Goal: Task Accomplishment & Management: Use online tool/utility

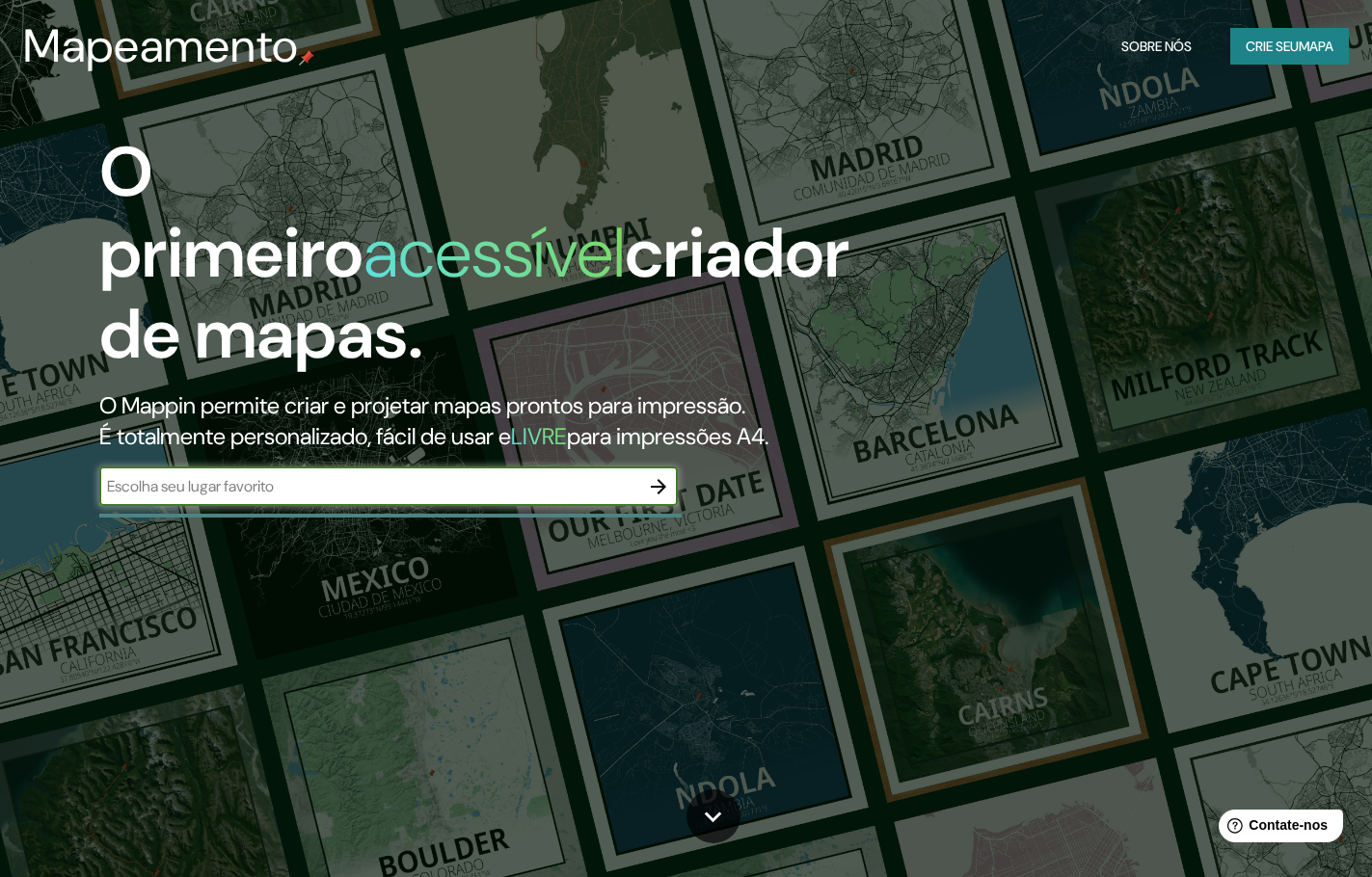
click at [303, 497] on input "text" at bounding box center [369, 486] width 540 height 22
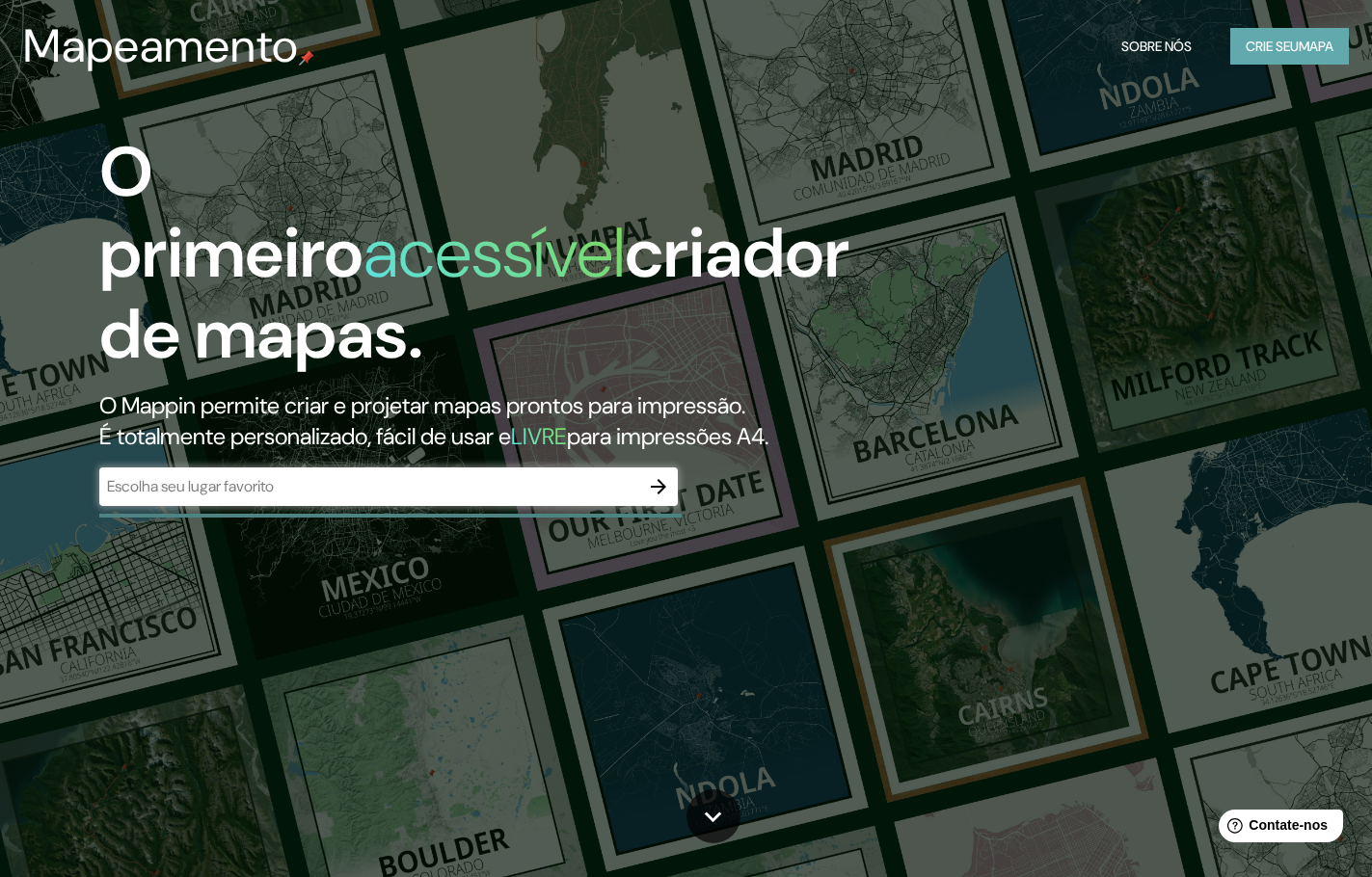
click at [1288, 43] on font "Crie seu" at bounding box center [1271, 46] width 53 height 18
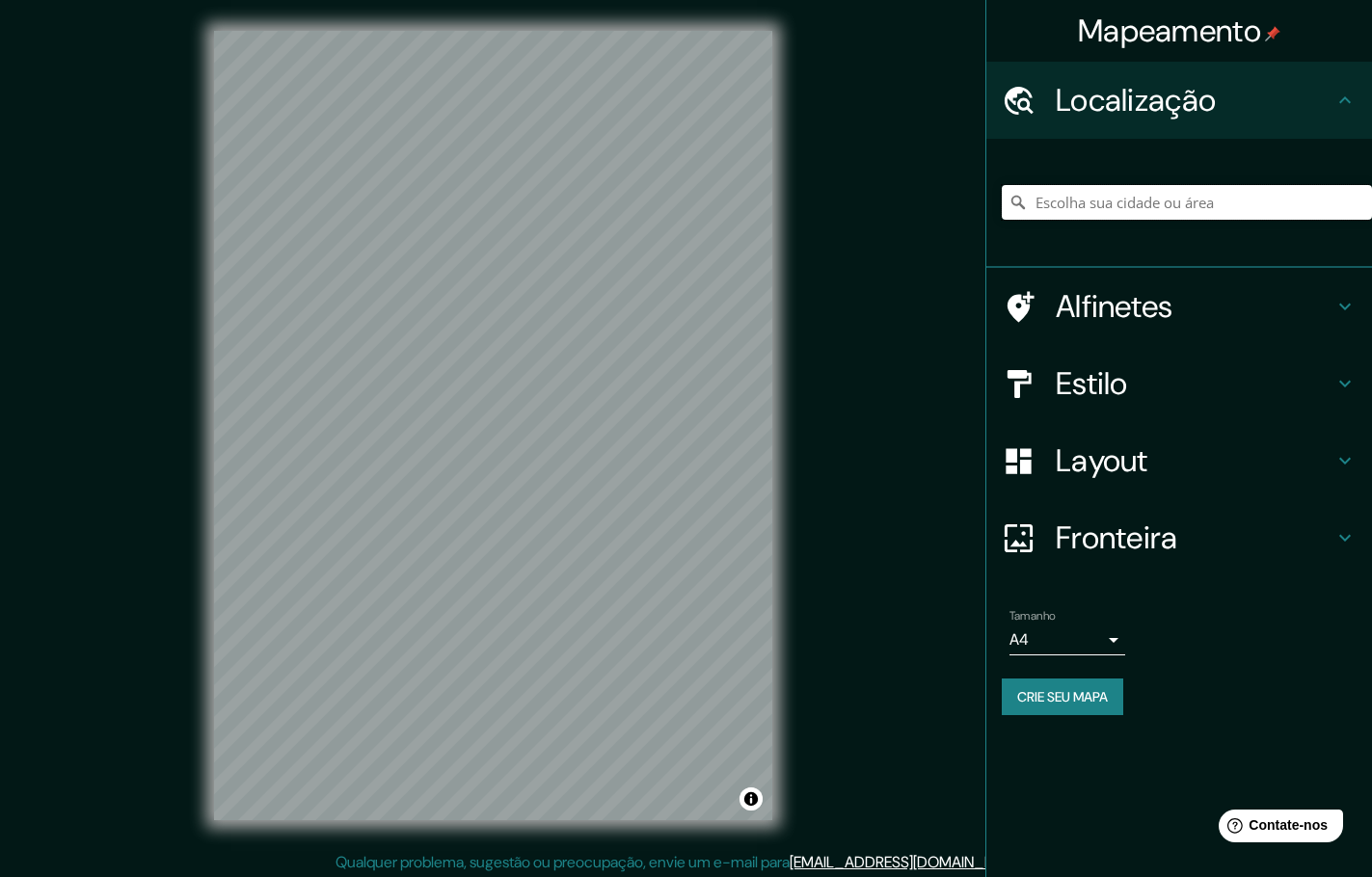
click at [1103, 200] on input "Escolha sua cidade ou área" at bounding box center [1186, 203] width 370 height 35
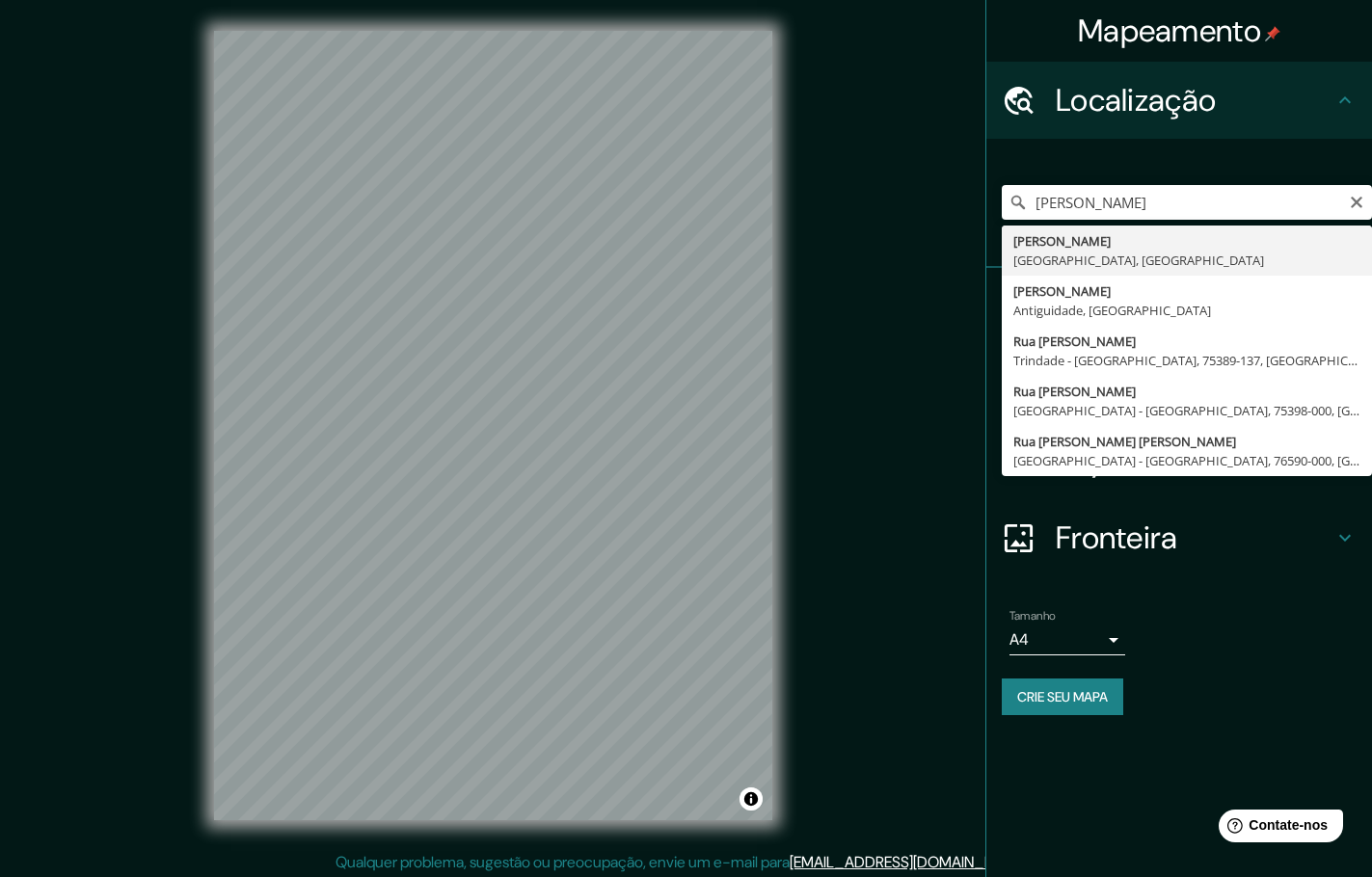
type input "[PERSON_NAME], [GEOGRAPHIC_DATA], [GEOGRAPHIC_DATA]"
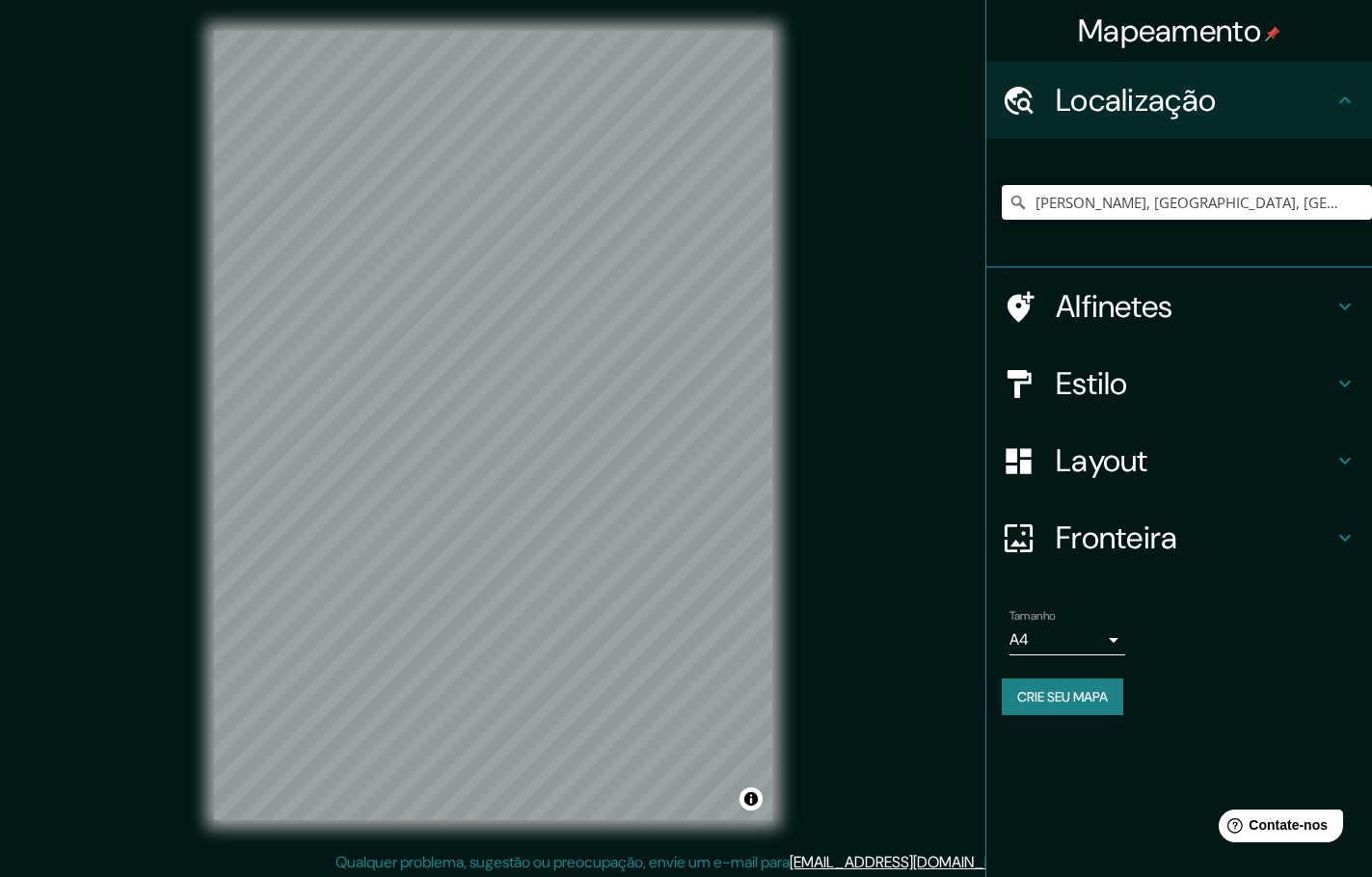
click at [1274, 392] on h4 "Estilo" at bounding box center [1194, 383] width 277 height 38
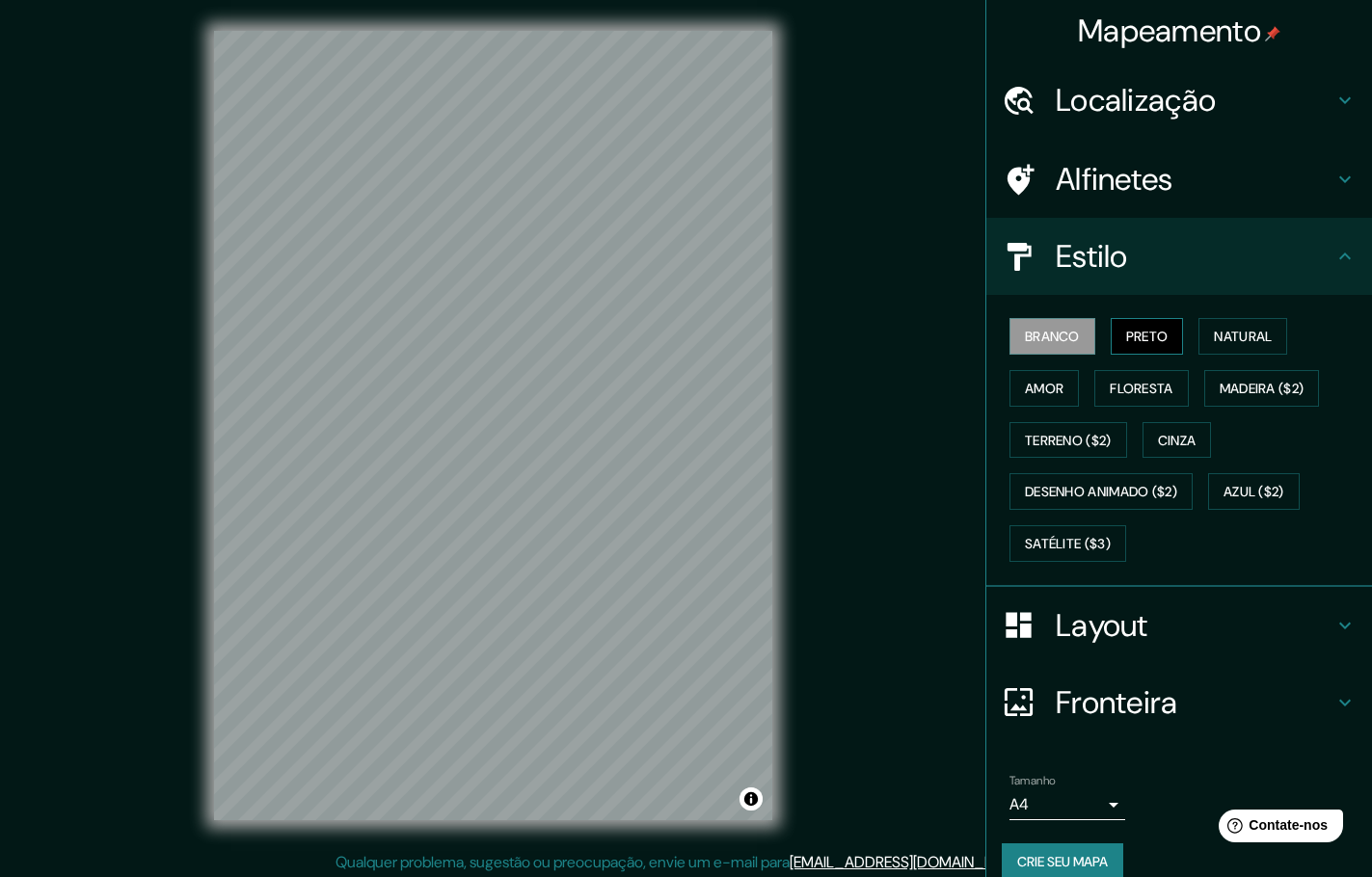
click at [1139, 332] on font "Preto" at bounding box center [1146, 337] width 42 height 18
click at [1030, 331] on font "Branco" at bounding box center [1052, 337] width 55 height 18
click at [1230, 340] on font "Natural" at bounding box center [1242, 337] width 58 height 18
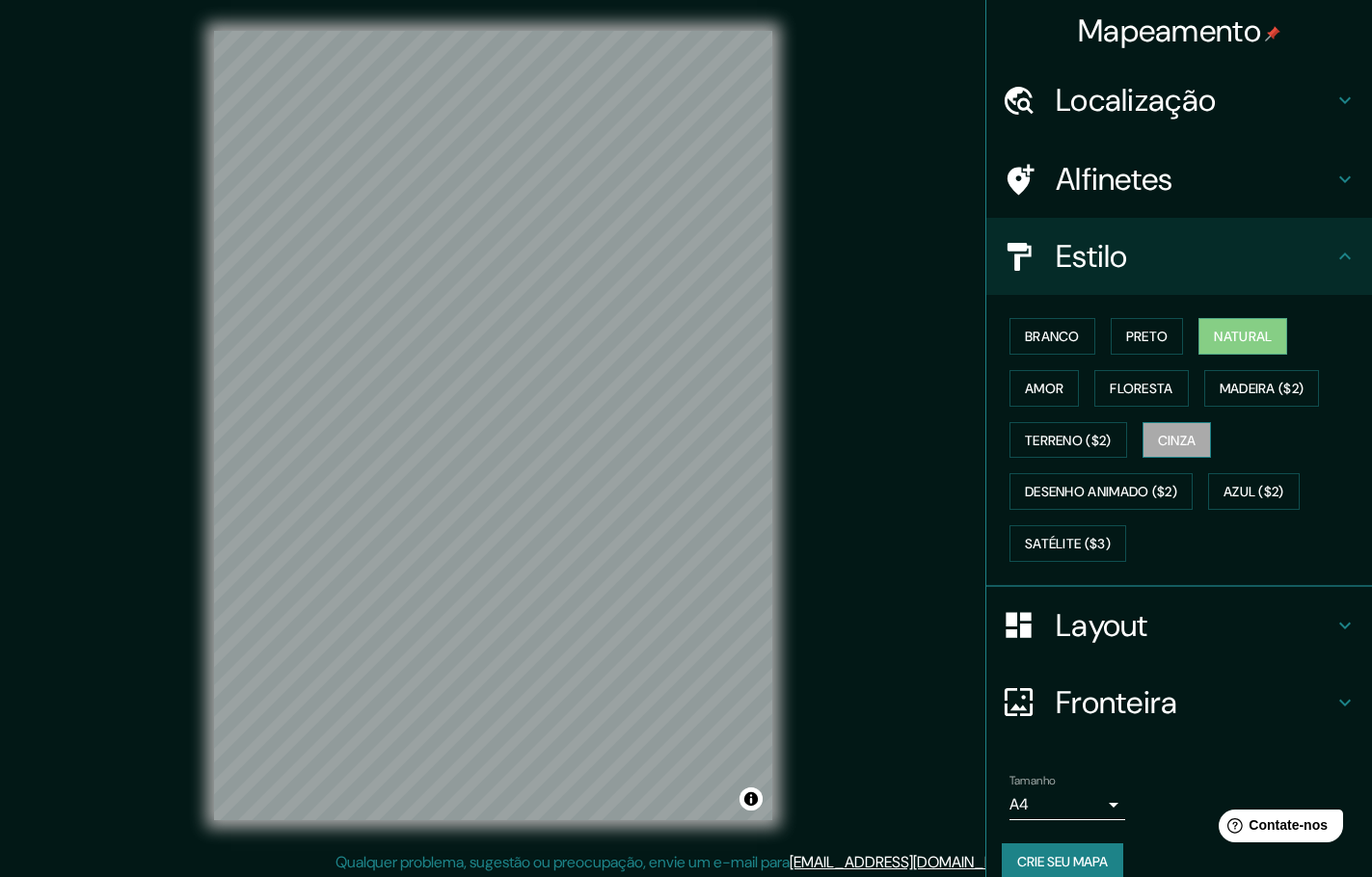
click at [1184, 437] on font "Cinza" at bounding box center [1176, 440] width 38 height 18
click at [1034, 343] on font "Branco" at bounding box center [1052, 337] width 55 height 18
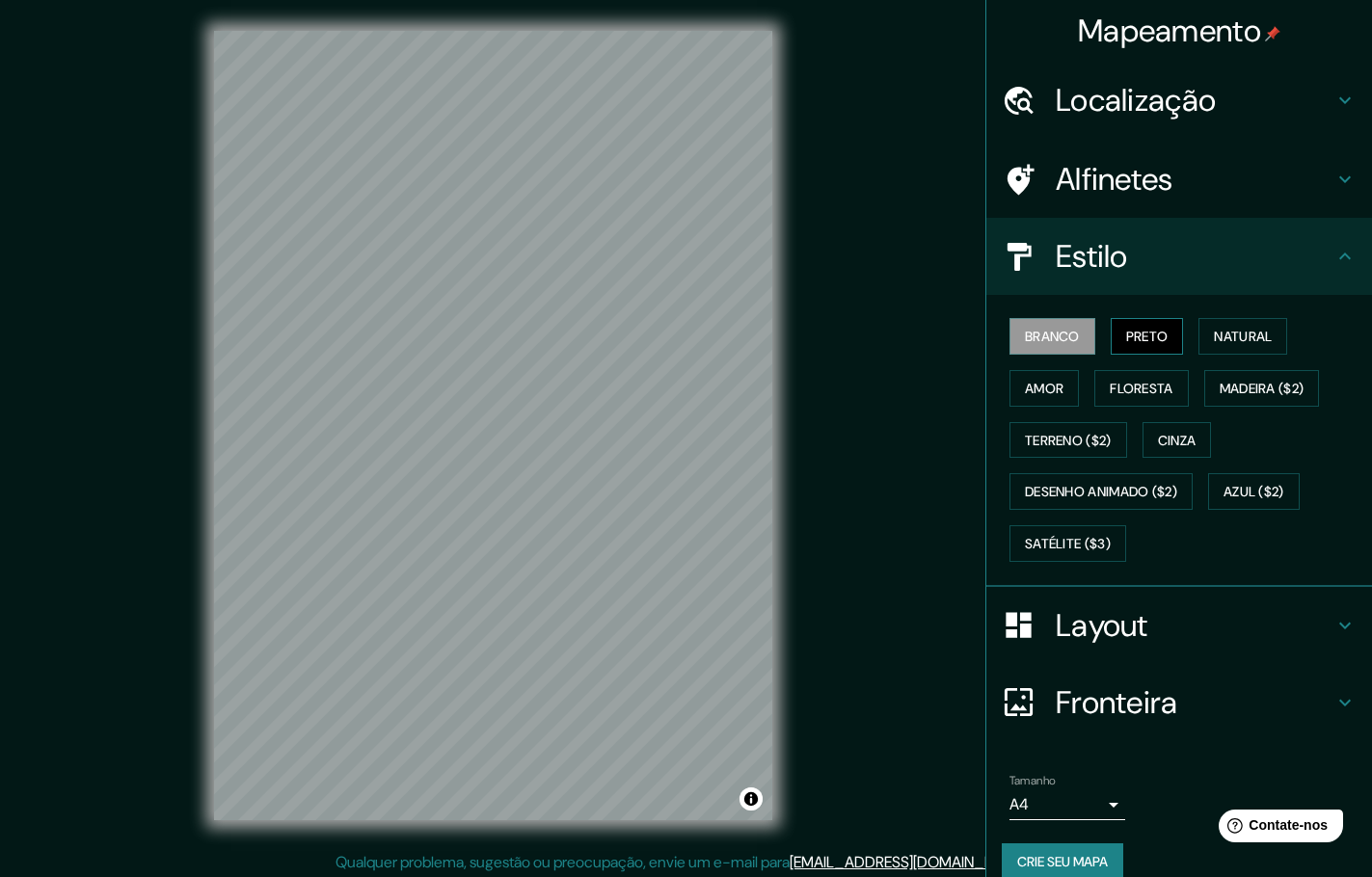
click at [1142, 344] on font "Preto" at bounding box center [1146, 337] width 42 height 18
click at [1334, 623] on icon at bounding box center [1345, 626] width 23 height 23
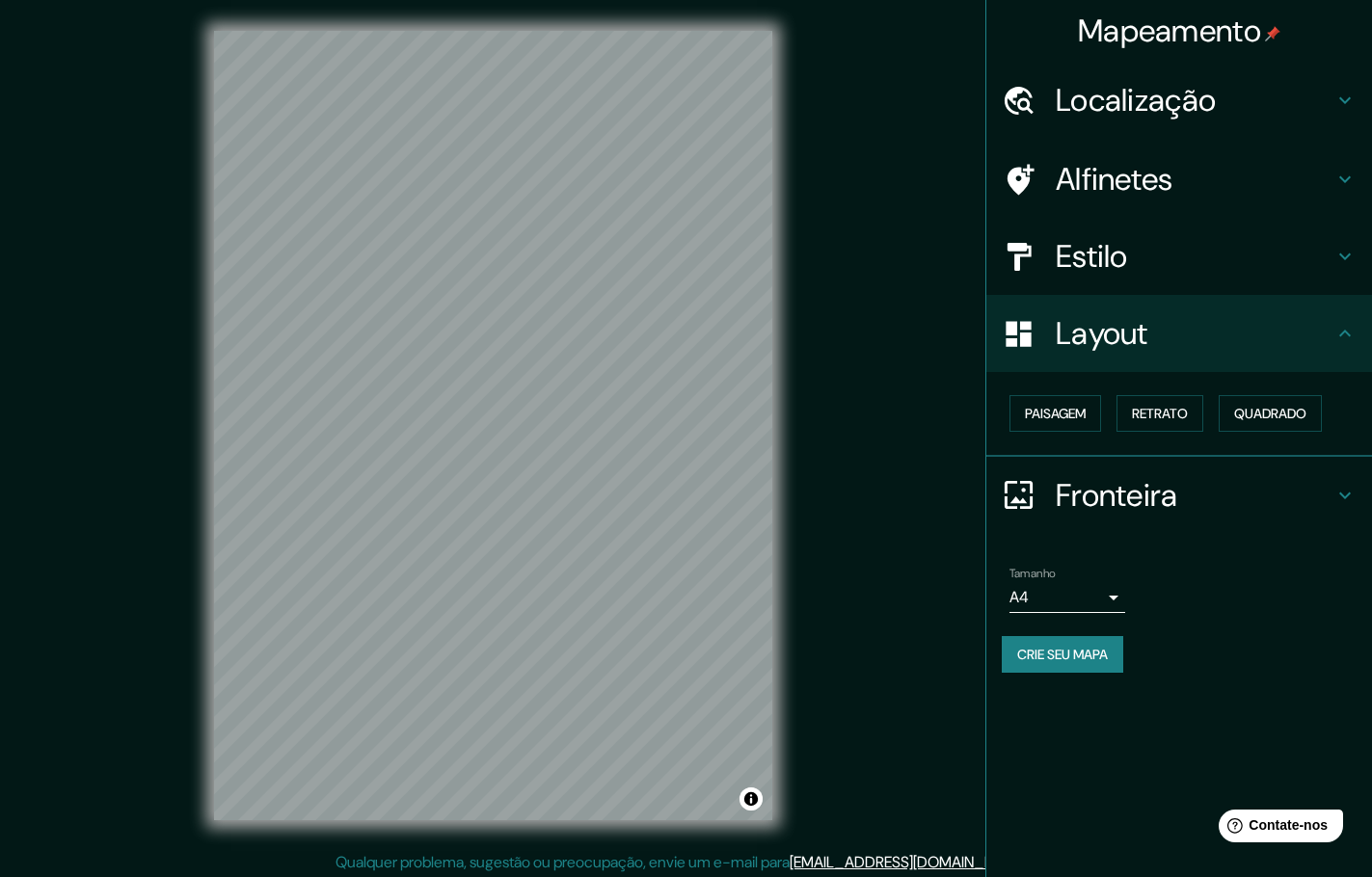
click at [1338, 186] on icon at bounding box center [1345, 180] width 23 height 23
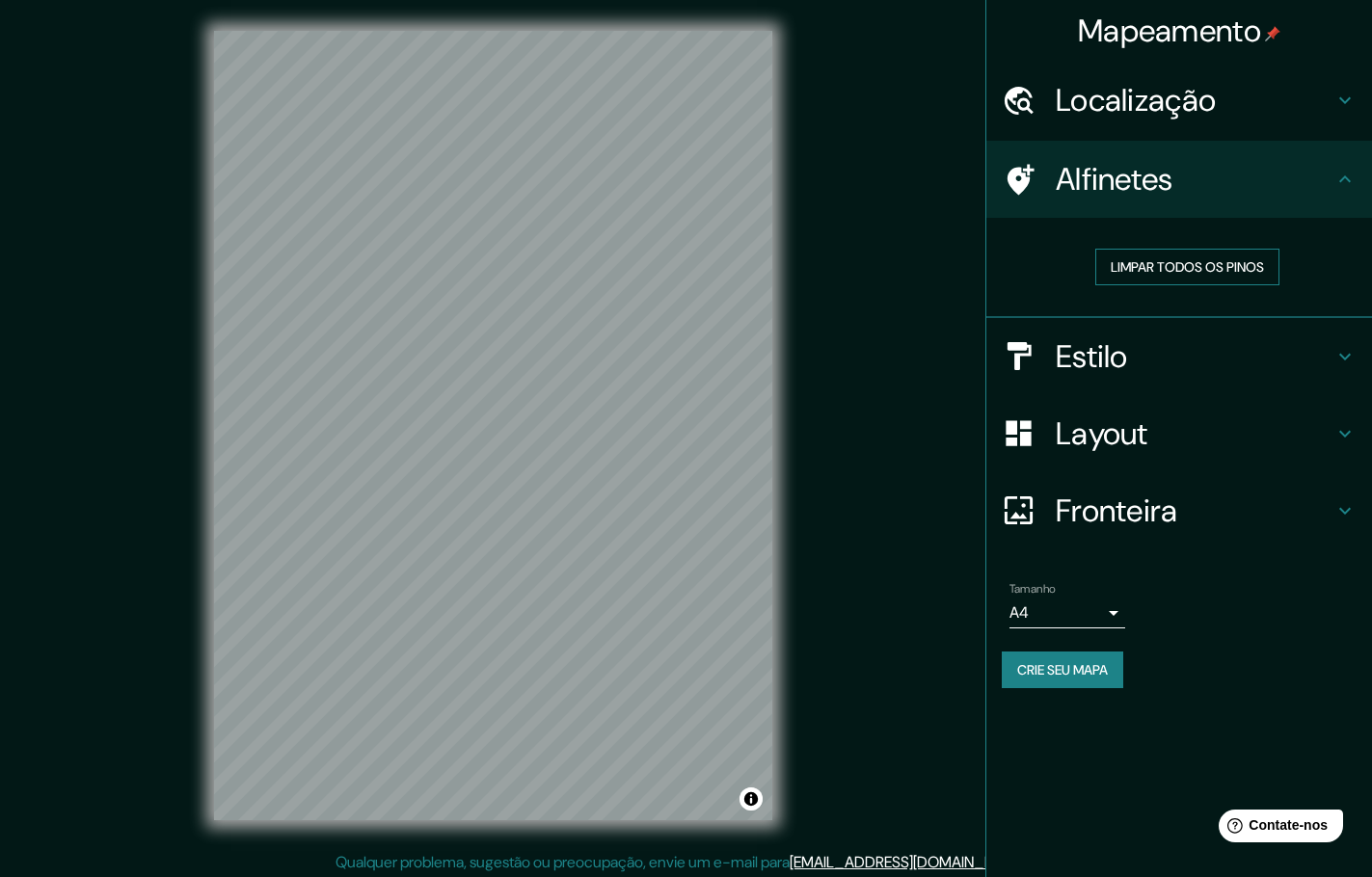
click at [1225, 264] on font "Limpar todos os pinos" at bounding box center [1186, 268] width 153 height 18
click at [1022, 178] on icon at bounding box center [1020, 180] width 27 height 31
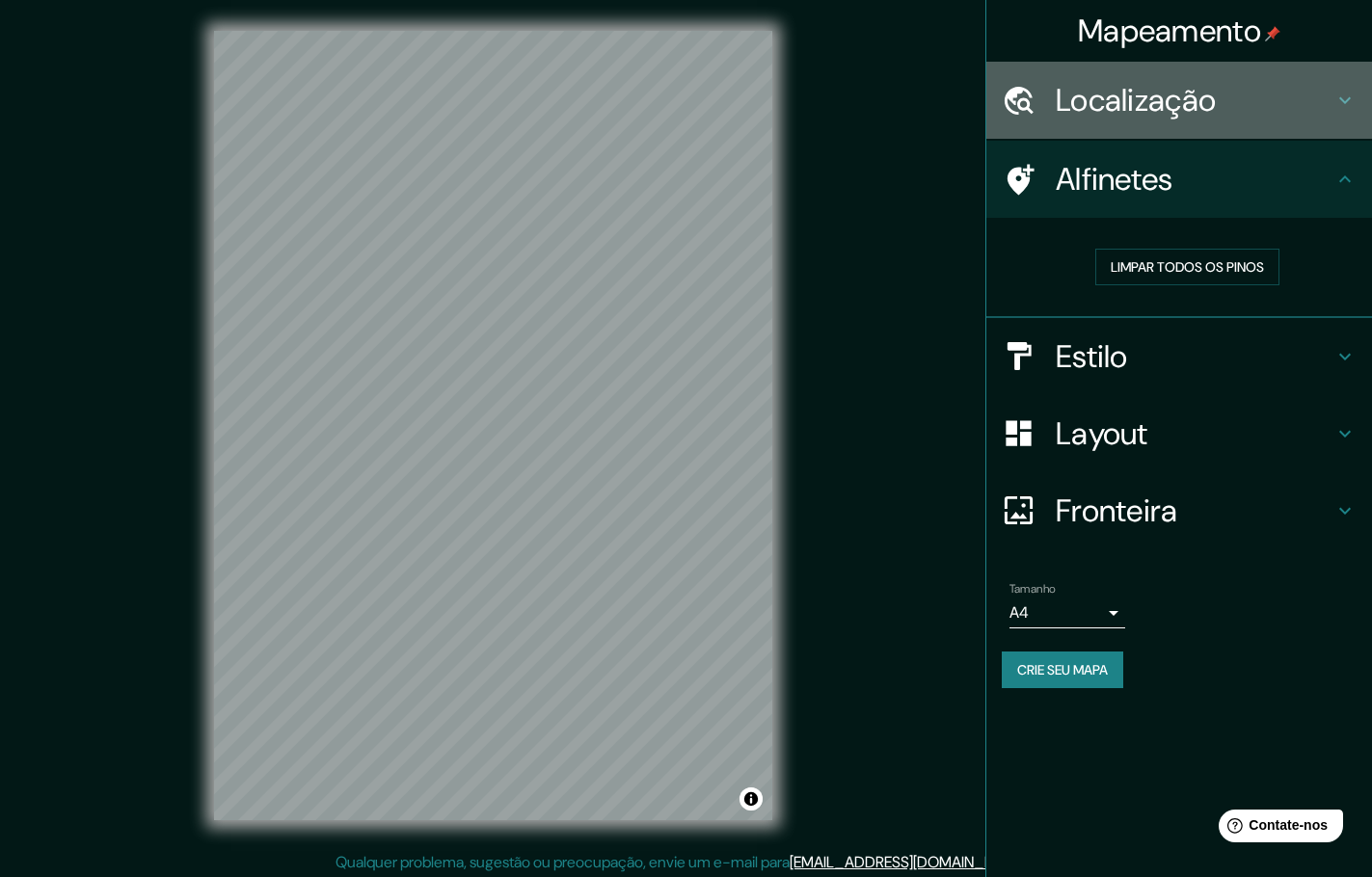
click at [1230, 112] on h4 "Localização" at bounding box center [1194, 100] width 277 height 38
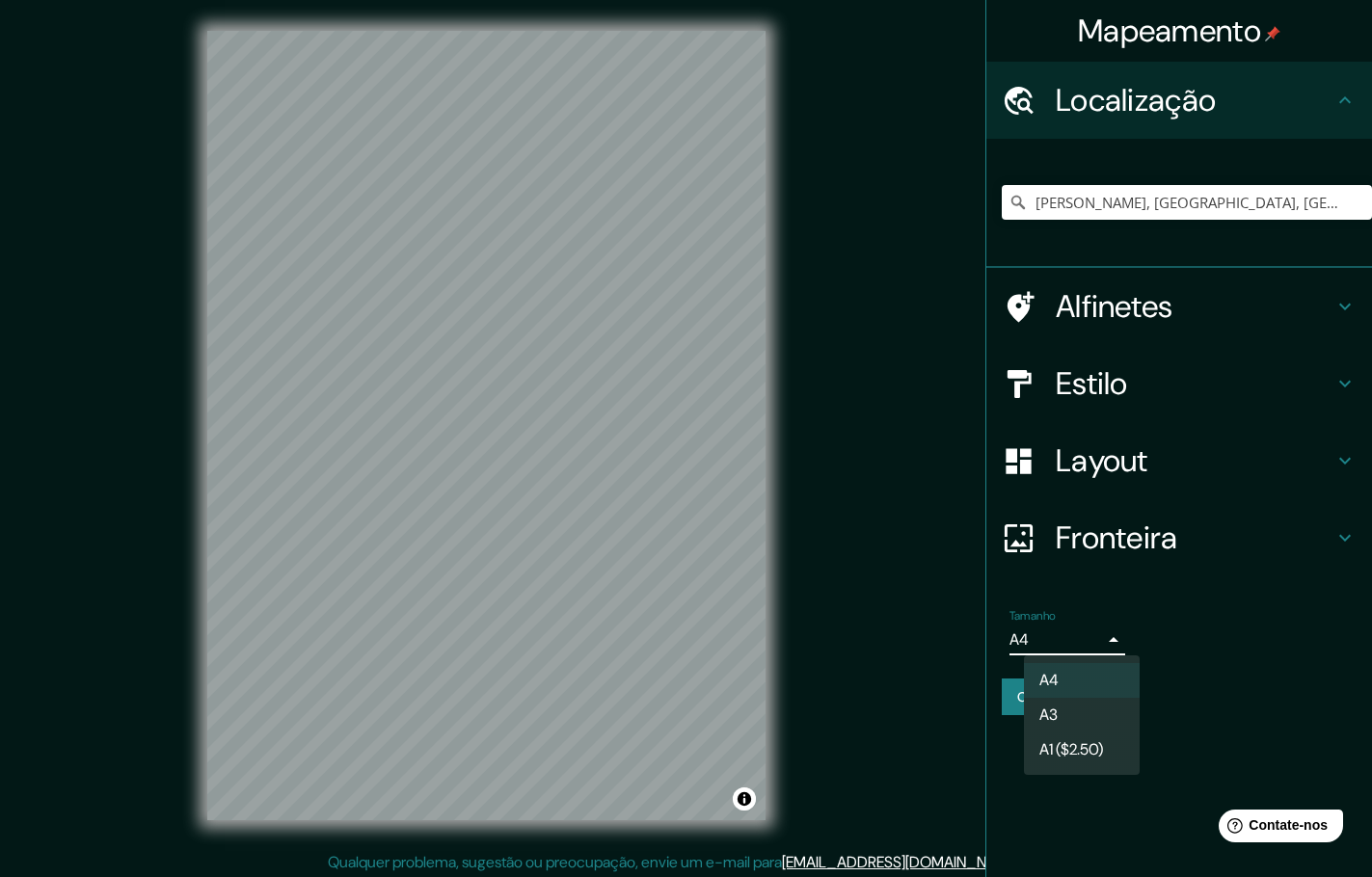
click at [1113, 640] on body "Mapeamento Localização [PERSON_NAME], [GEOGRAPHIC_DATA], [GEOGRAPHIC_DATA] Alfi…" at bounding box center [686, 438] width 1372 height 877
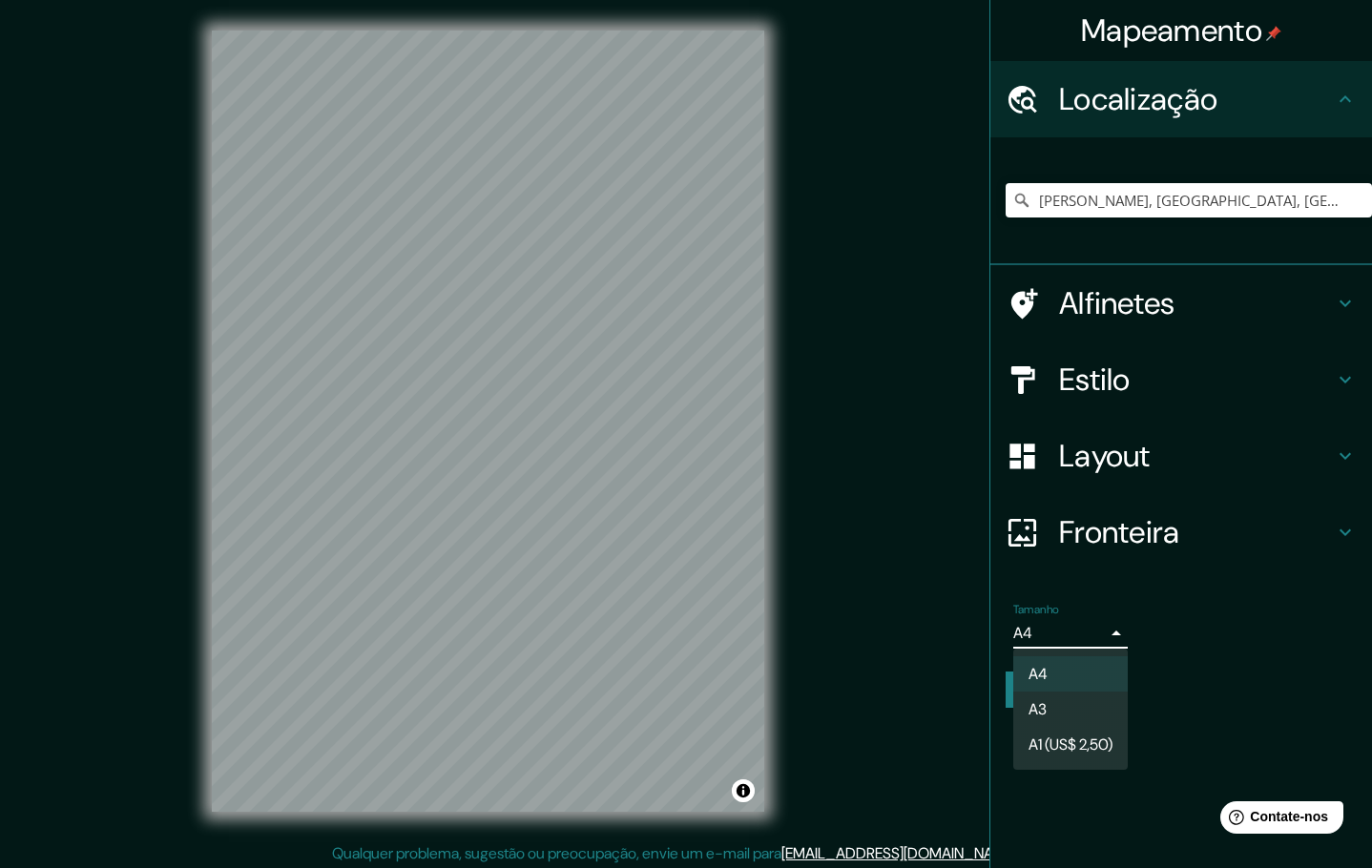
click at [1061, 703] on li "A3" at bounding box center [1070, 709] width 114 height 36
type input "a4"
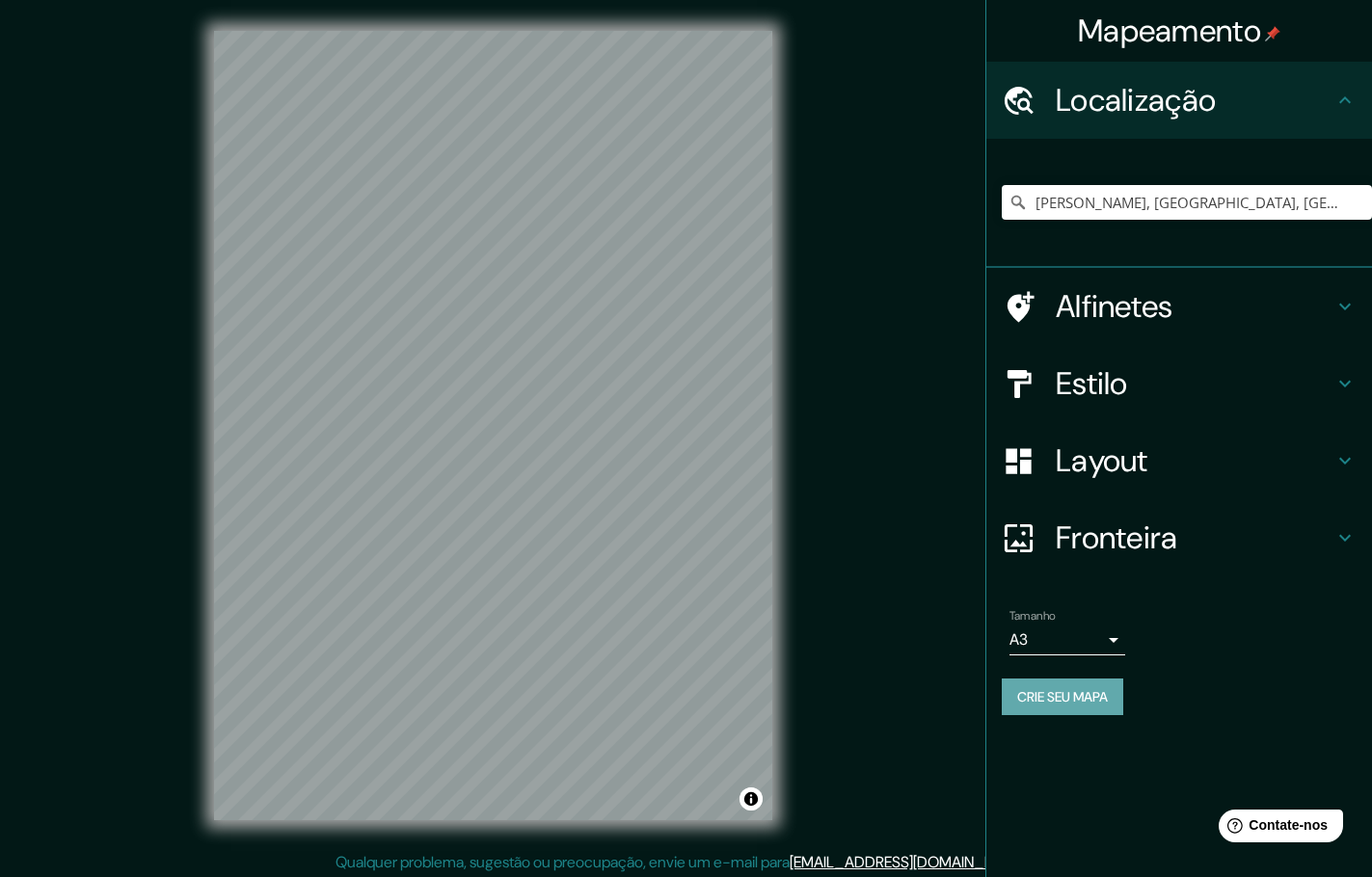
click at [1078, 701] on font "Crie seu mapa" at bounding box center [1061, 697] width 91 height 18
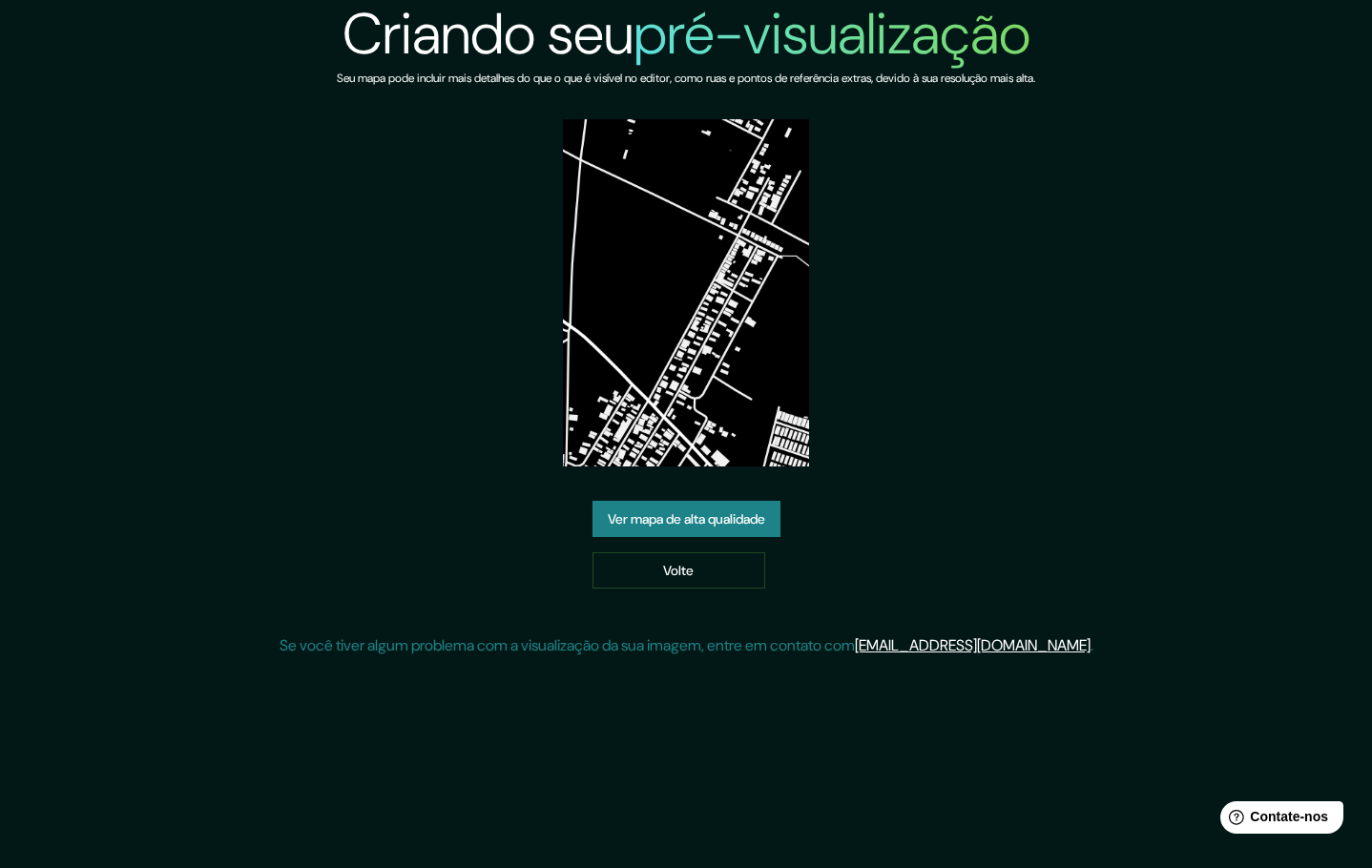
click at [688, 286] on img at bounding box center [686, 292] width 247 height 347
click at [684, 569] on font "Volte" at bounding box center [679, 570] width 31 height 17
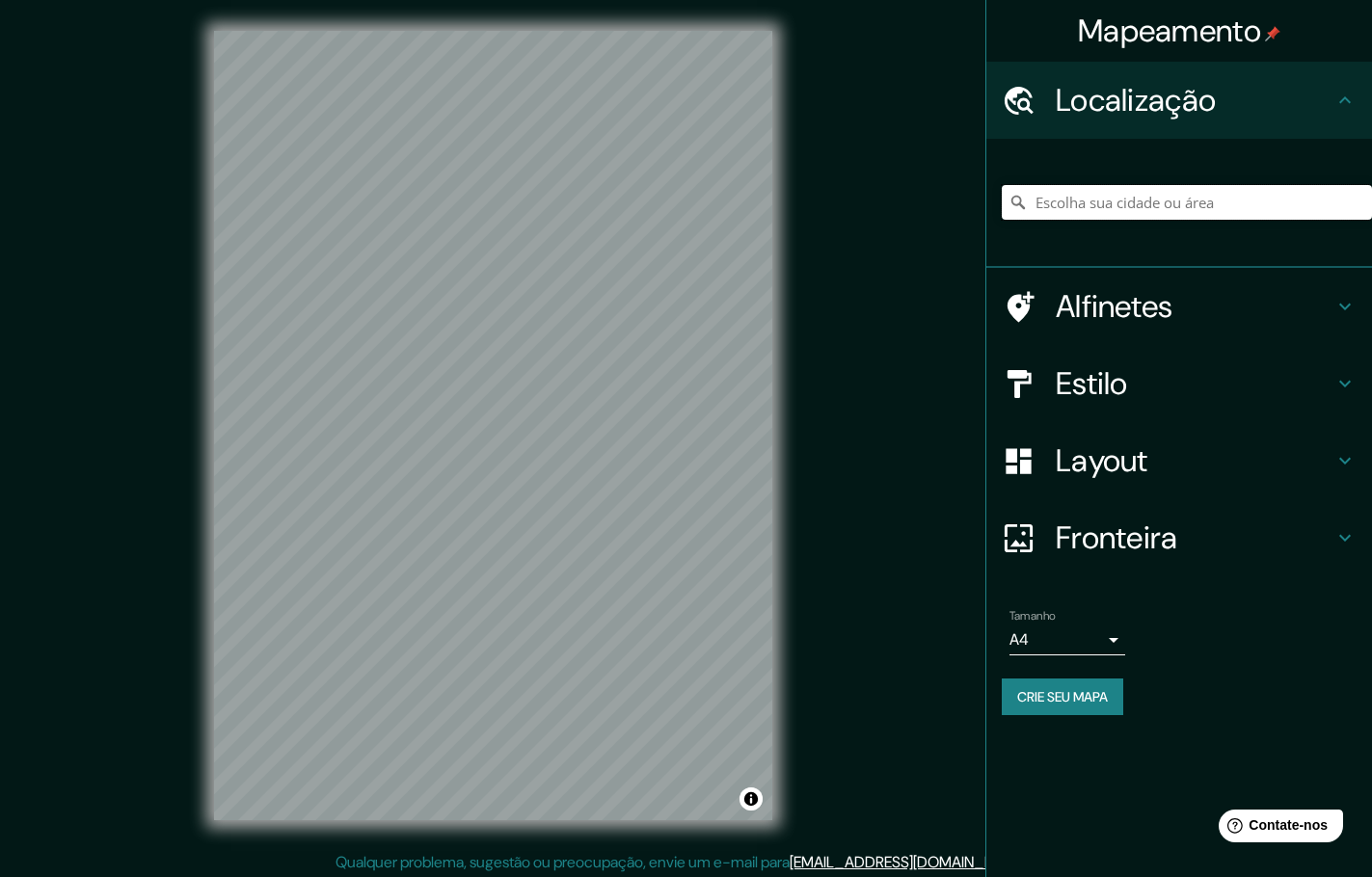
click at [1090, 198] on input "Escolha sua cidade ou área" at bounding box center [1186, 203] width 370 height 35
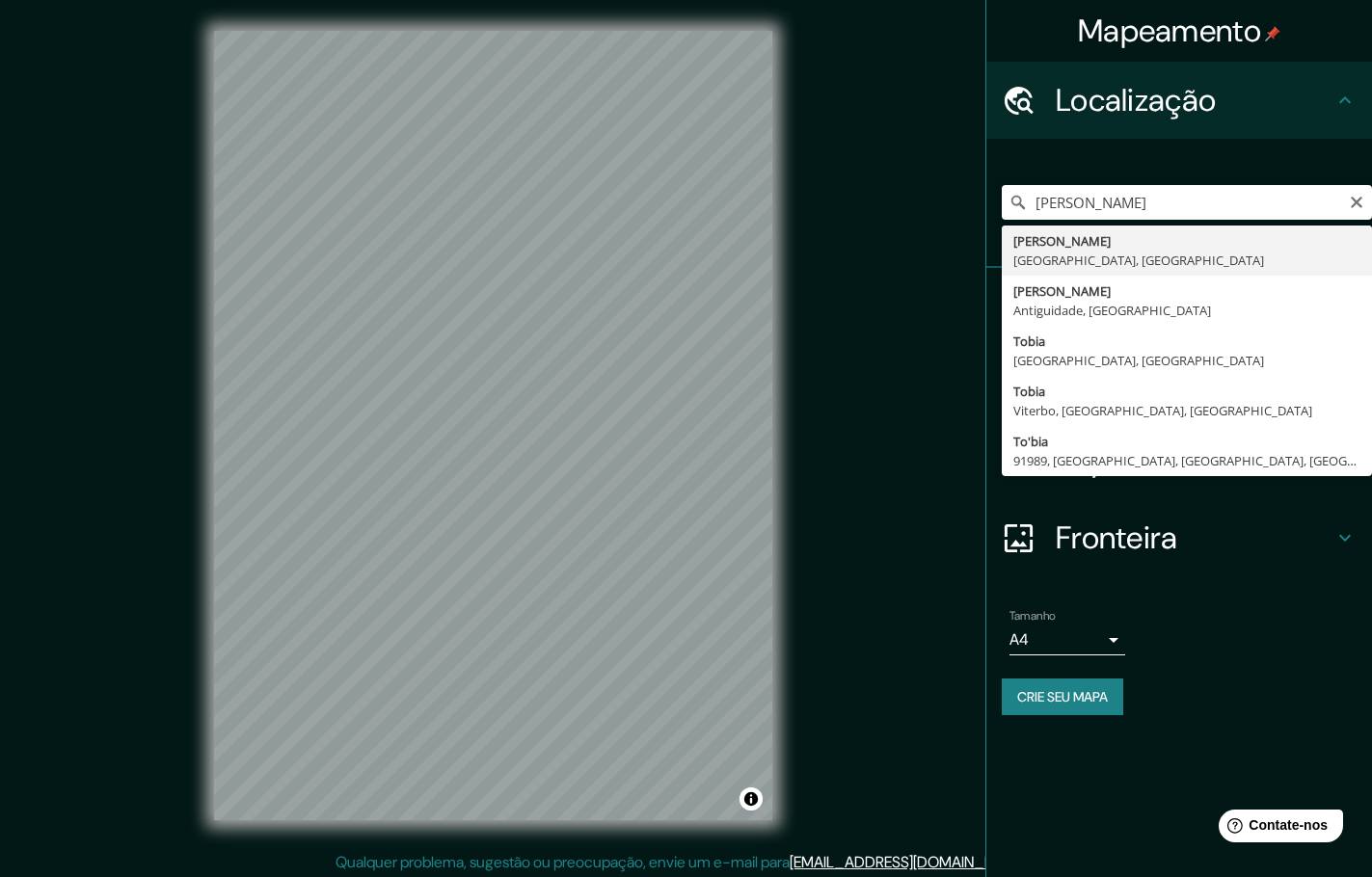
type input "[PERSON_NAME], [GEOGRAPHIC_DATA], [GEOGRAPHIC_DATA]"
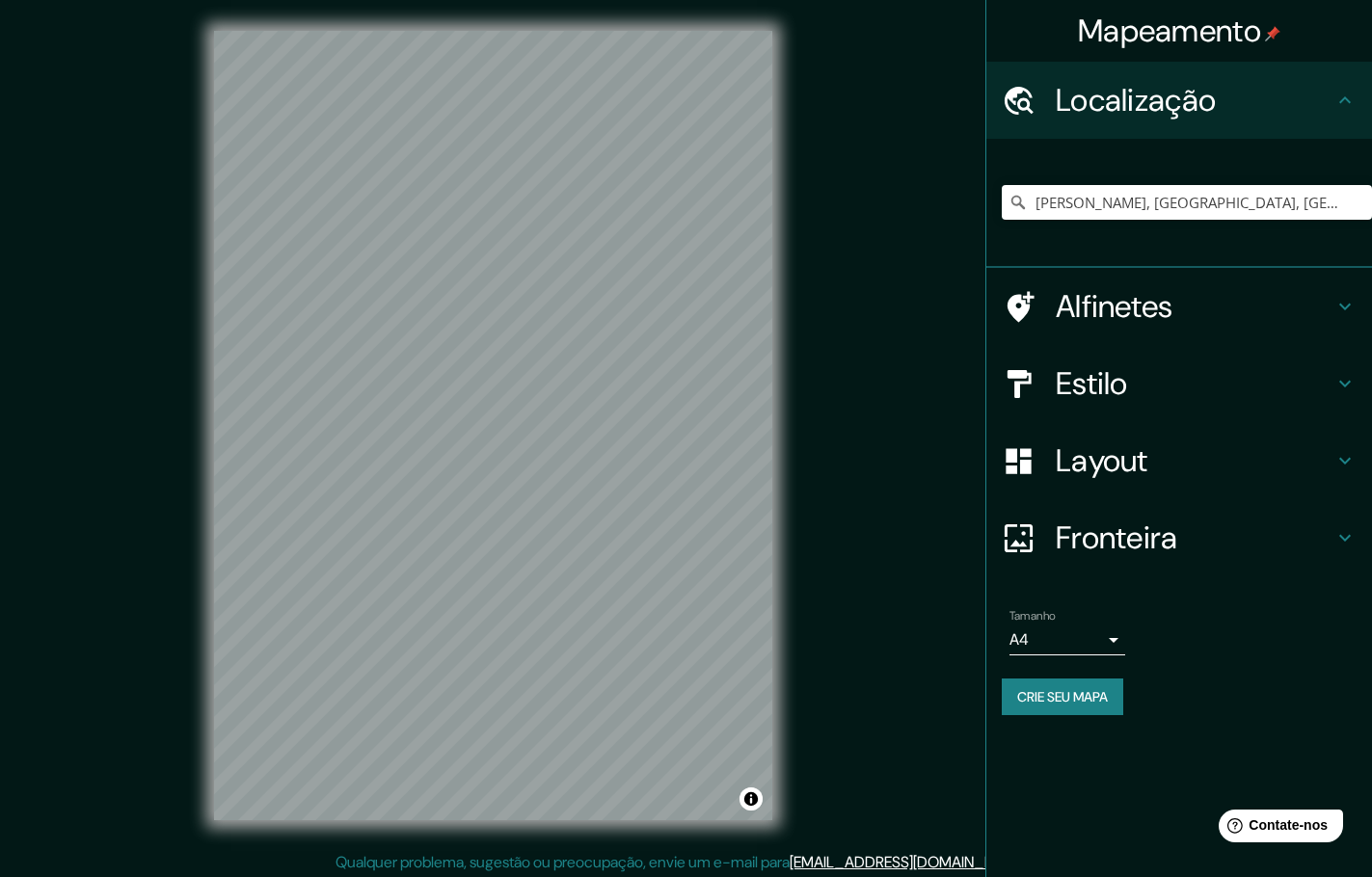
click at [1154, 384] on h4 "Estilo" at bounding box center [1194, 383] width 277 height 38
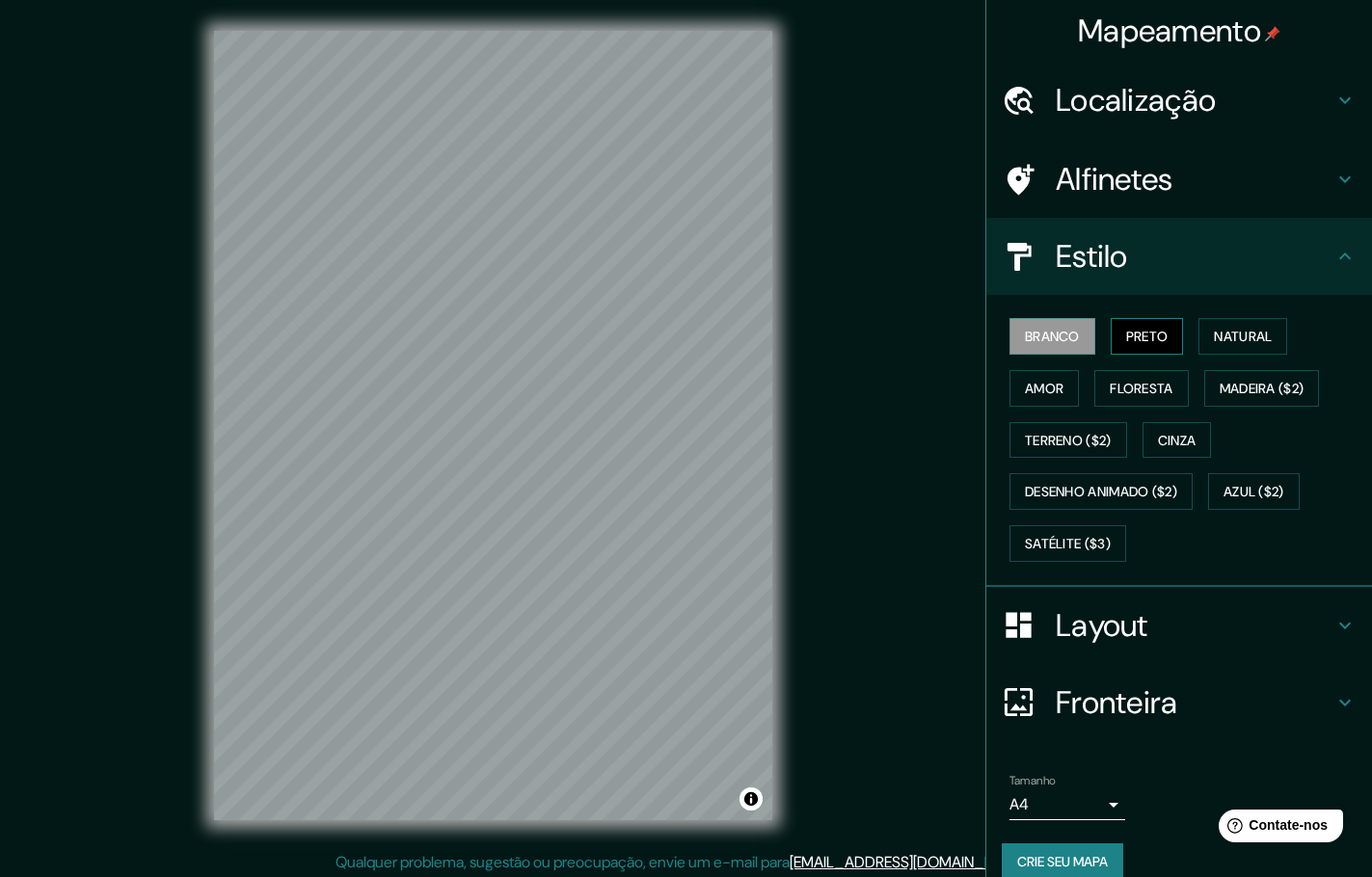
click at [1139, 334] on font "Preto" at bounding box center [1146, 337] width 42 height 18
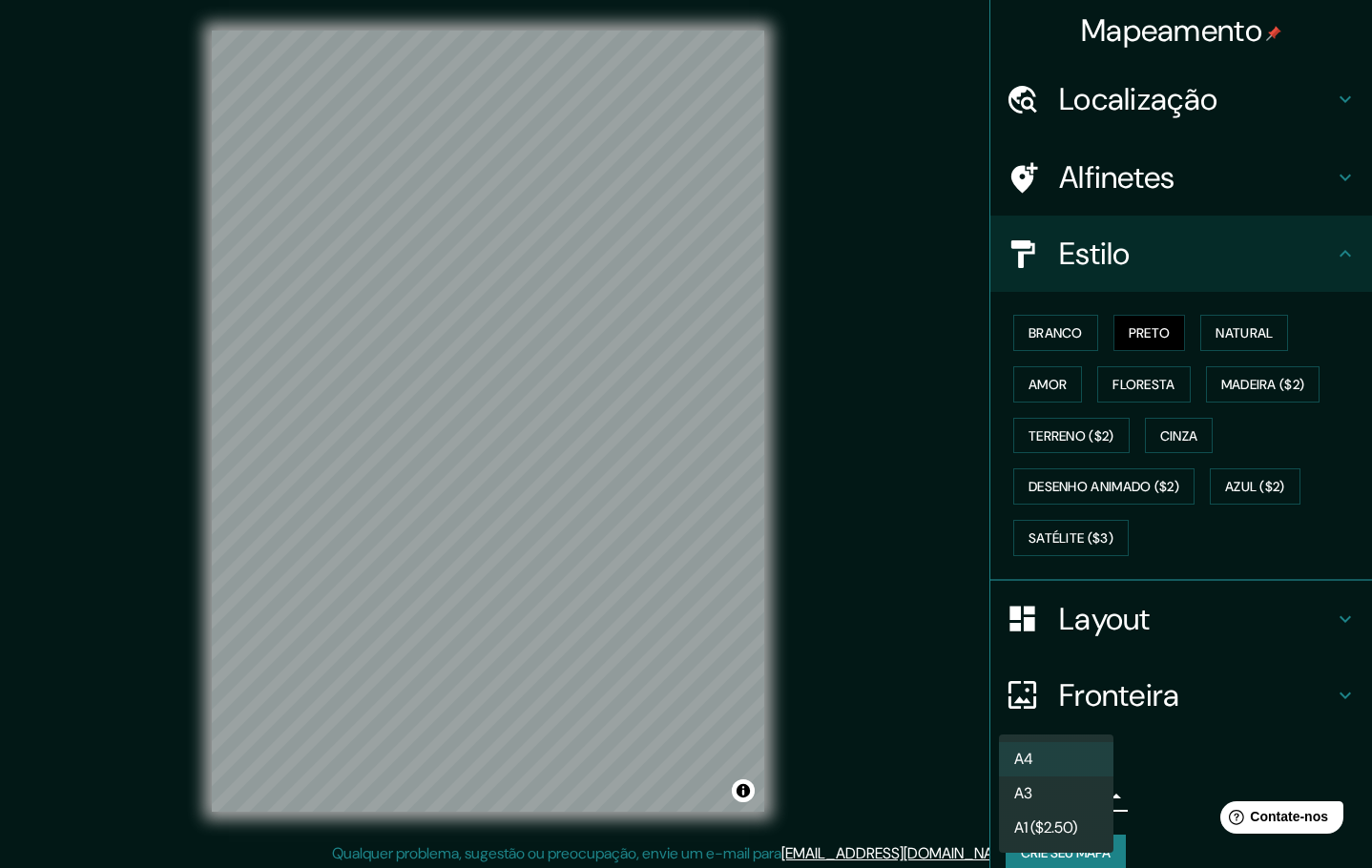
click at [1087, 796] on body "Mapeamento Localização Tobias Barreto, Sergipe, Brasil Alfinetes Estilo Branco …" at bounding box center [686, 434] width 1372 height 868
click at [1052, 796] on li "A3" at bounding box center [1056, 795] width 114 height 36
type input "a4"
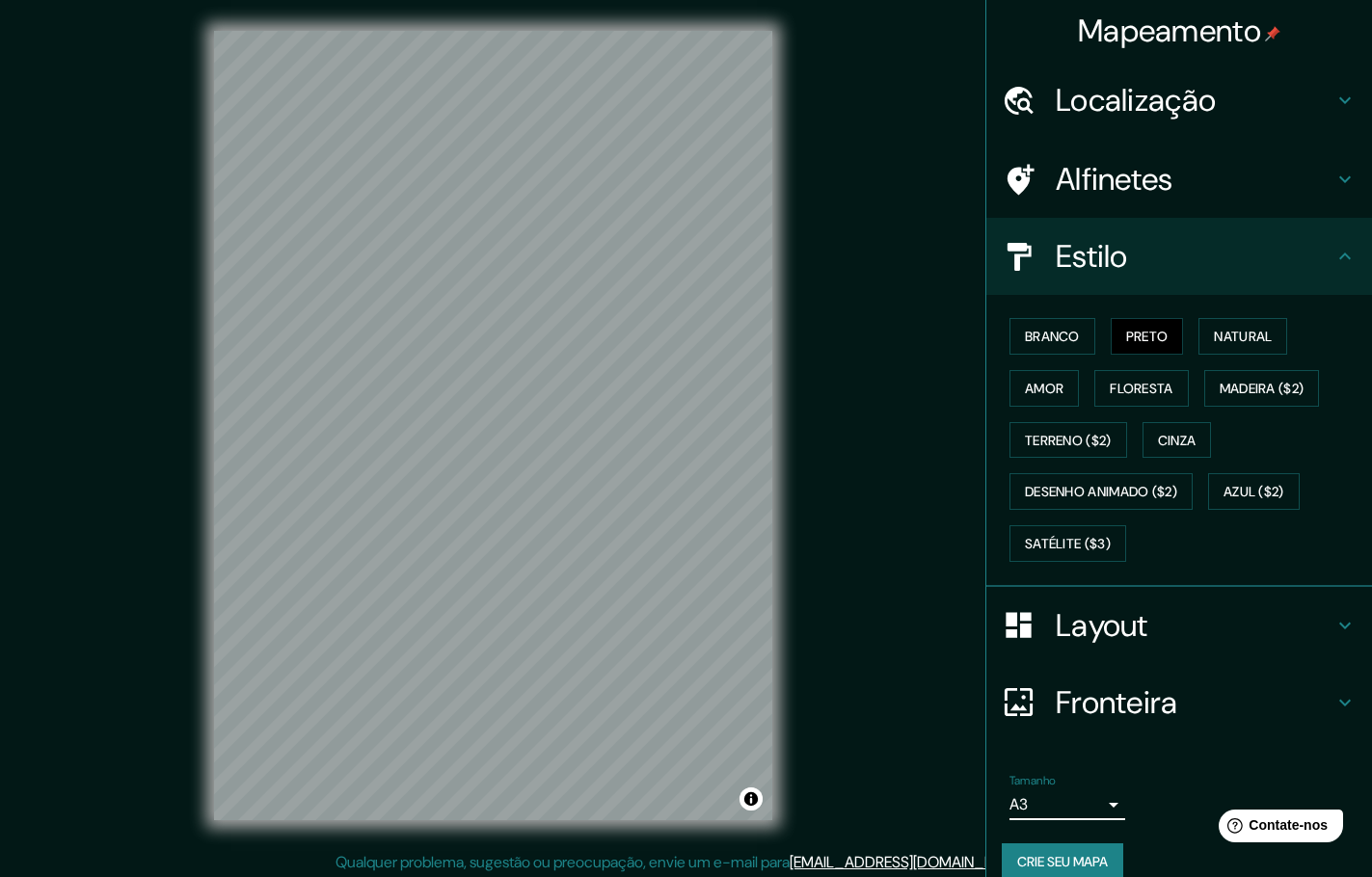
click at [1060, 859] on font "Crie seu mapa" at bounding box center [1061, 862] width 91 height 18
